Goal: Navigation & Orientation: Go to known website

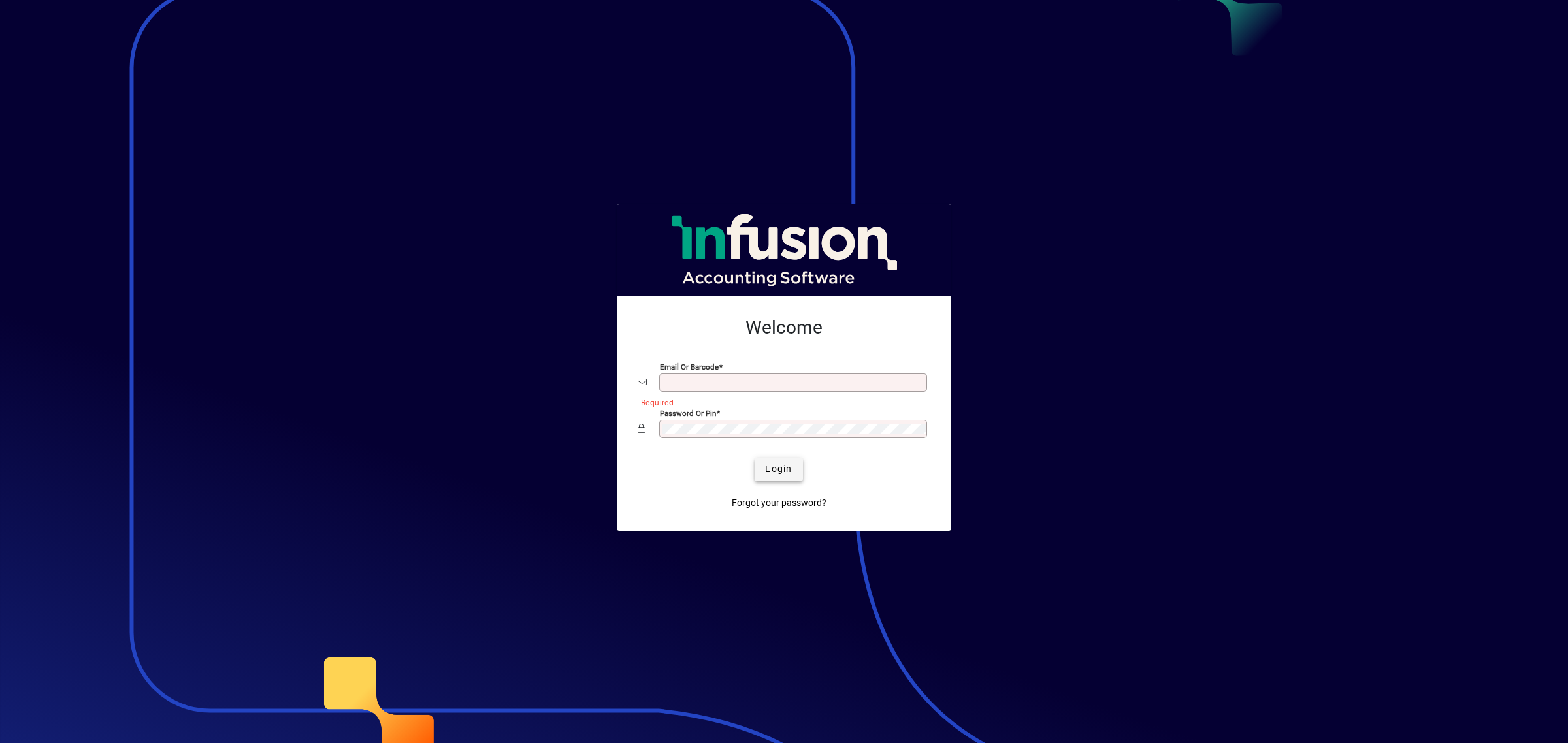
type input "**********"
click at [779, 467] on span "Login" at bounding box center [778, 469] width 27 height 13
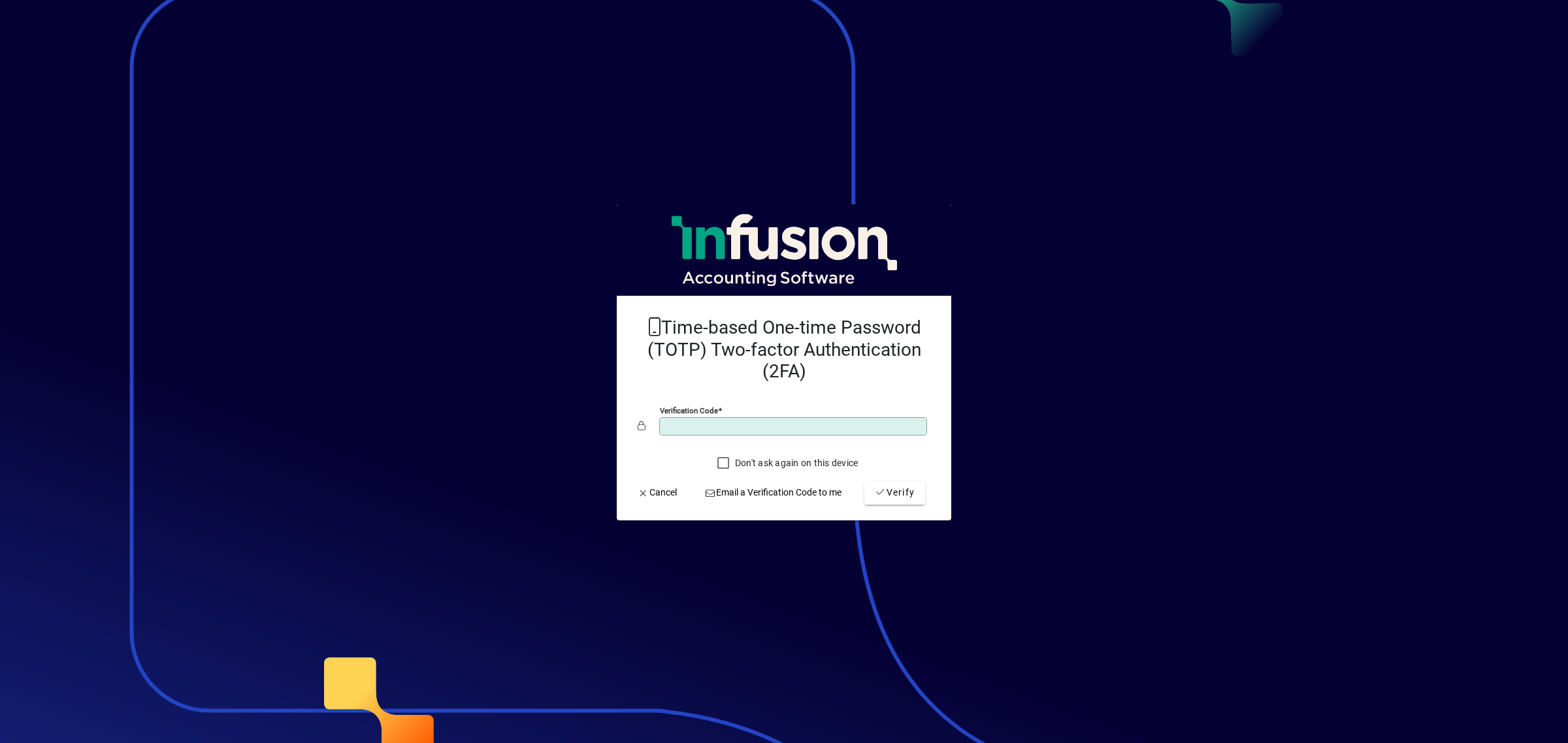
type input "******"
click at [864, 482] on button "Verify" at bounding box center [895, 493] width 61 height 23
